Goal: Information Seeking & Learning: Learn about a topic

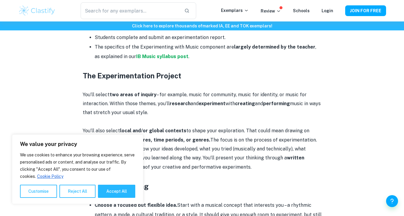
scroll to position [328, 0]
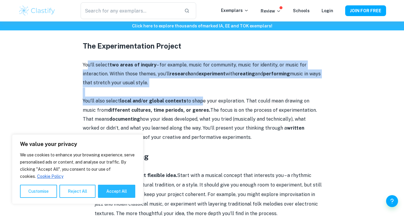
drag, startPoint x: 88, startPoint y: 64, endPoint x: 198, endPoint y: 105, distance: 117.4
click at [198, 105] on div "If you're trying to understand the Experimenting with Music component of the IB…" at bounding box center [202, 198] width 239 height 566
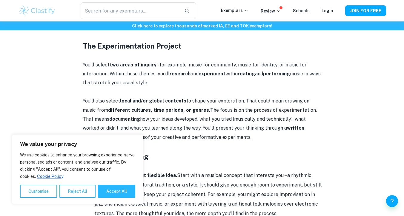
click at [180, 114] on p "You’ll also select local and/or global contexts to shape your exploration. That…" at bounding box center [202, 119] width 239 height 45
drag, startPoint x: 82, startPoint y: 101, endPoint x: 142, endPoint y: 101, distance: 59.4
click at [142, 101] on div "IB Music Experimenting with Music By [PERSON_NAME] • [DATE] Get feedback on you…" at bounding box center [202, 133] width 368 height 830
click at [149, 115] on p "You’ll also select local and/or global contexts to shape your exploration. That…" at bounding box center [202, 119] width 239 height 45
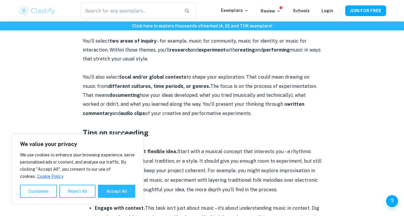
scroll to position [358, 0]
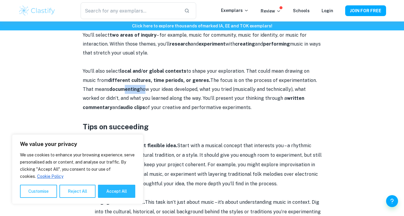
drag, startPoint x: 114, startPoint y: 90, endPoint x: 131, endPoint y: 90, distance: 17.6
click at [131, 90] on p "You’ll also select local and/or global contexts to shape your exploration. That…" at bounding box center [202, 89] width 239 height 45
click at [113, 96] on p "You’ll also select local and/or global contexts to shape your exploration. That…" at bounding box center [202, 89] width 239 height 45
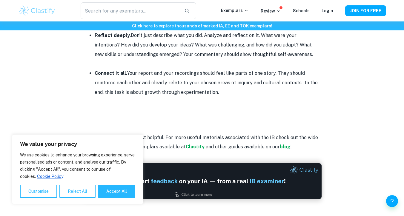
scroll to position [657, 0]
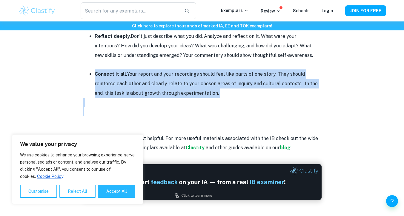
drag, startPoint x: 94, startPoint y: 72, endPoint x: 206, endPoint y: 109, distance: 117.7
click at [207, 94] on li "Connect it all. Your report and your recordings should feel like parts of one s…" at bounding box center [208, 84] width 227 height 29
click at [232, 78] on li "Connect it all. Your report and your recordings should feel like parts of one s…" at bounding box center [208, 84] width 227 height 29
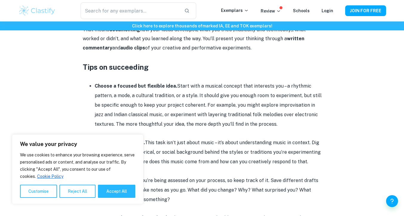
scroll to position [507, 0]
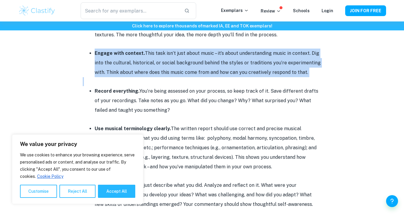
drag, startPoint x: 94, startPoint y: 52, endPoint x: 257, endPoint y: 80, distance: 165.3
click at [257, 81] on div "If you're trying to understand the Experimenting with Music component of the IB…" at bounding box center [202, 19] width 239 height 566
click at [229, 75] on li "Engage with context. This task isn’t just about music – it’s about understandin…" at bounding box center [208, 63] width 227 height 29
click at [197, 60] on li "Engage with context. This task isn’t just about music – it’s about understandin…" at bounding box center [208, 63] width 227 height 29
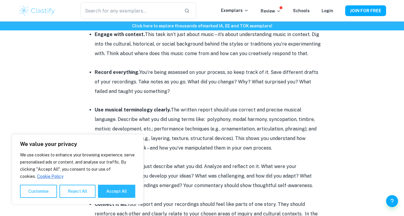
scroll to position [537, 0]
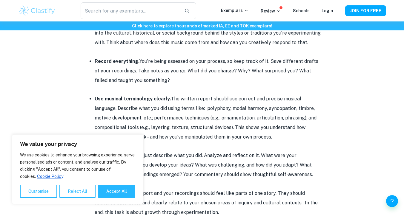
click at [193, 152] on li "Reflect deeply. Don’t just describe what you did. Analyze and reflect on it. Wh…" at bounding box center [208, 165] width 227 height 29
